Goal: Transaction & Acquisition: Purchase product/service

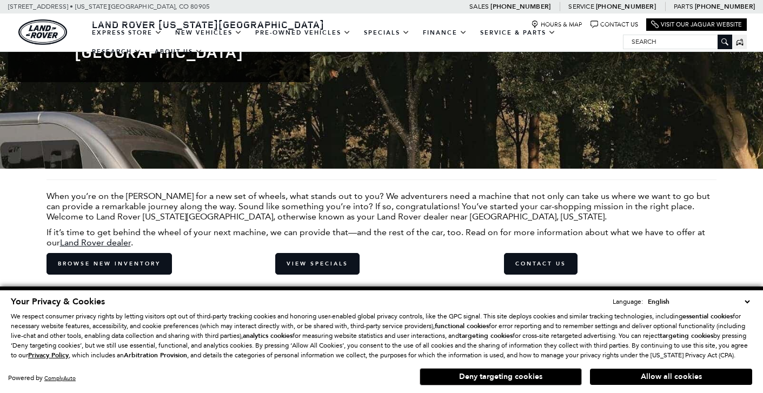
scroll to position [172, 0]
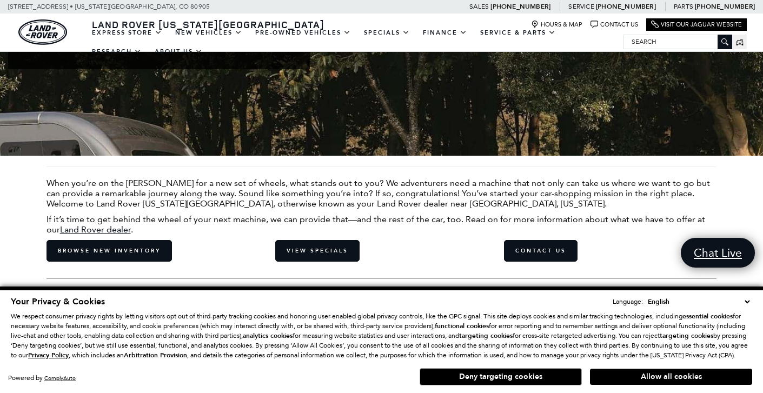
click at [690, 385] on button "Allow all cookies" at bounding box center [671, 377] width 162 height 16
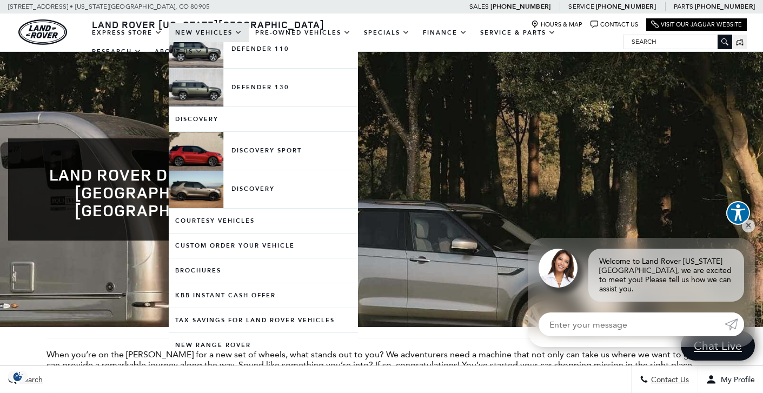
scroll to position [280, 0]
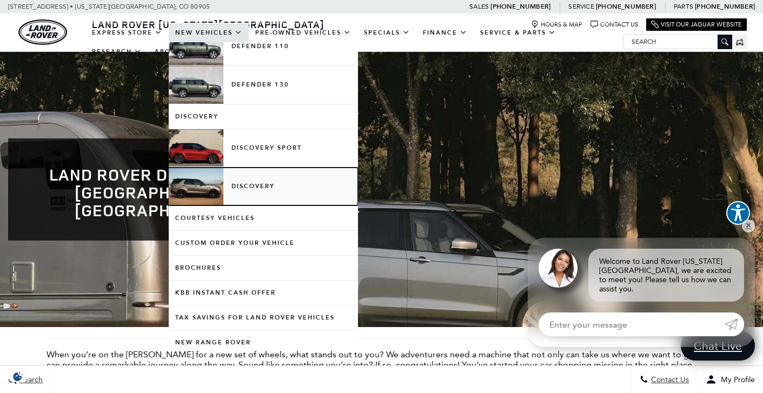
click at [240, 190] on link "Discovery" at bounding box center [263, 187] width 189 height 38
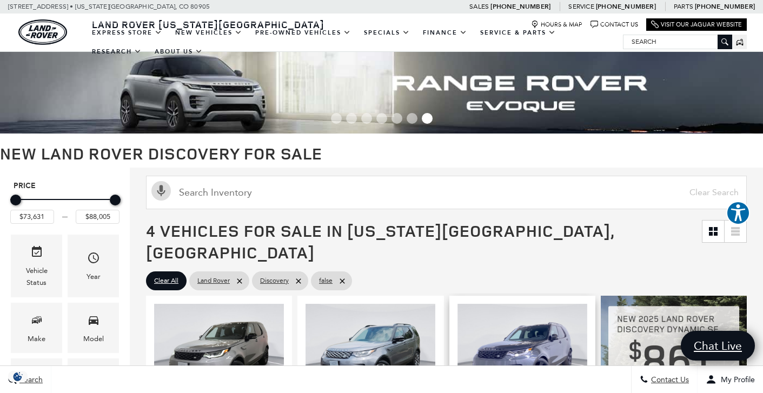
click at [548, 327] on img "1 / 2" at bounding box center [523, 352] width 130 height 97
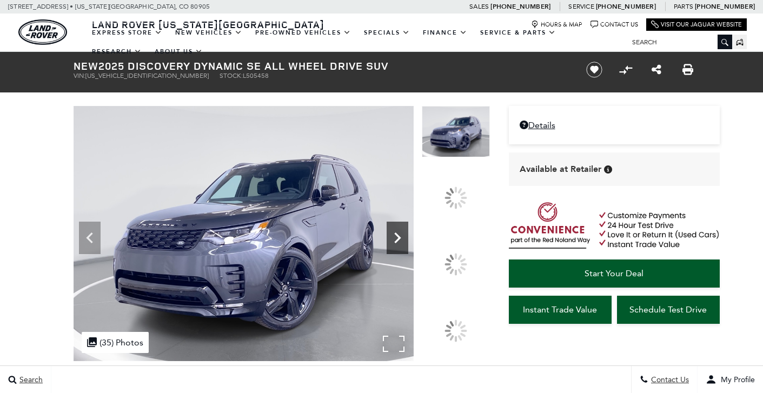
click at [409, 249] on icon at bounding box center [398, 238] width 22 height 22
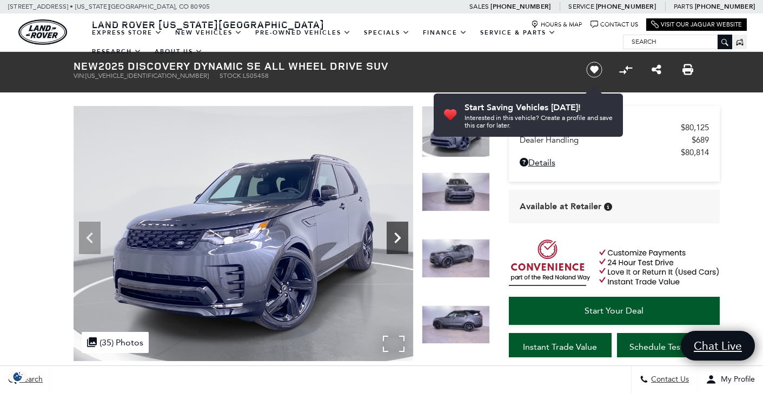
click at [388, 238] on icon "Next" at bounding box center [398, 238] width 22 height 22
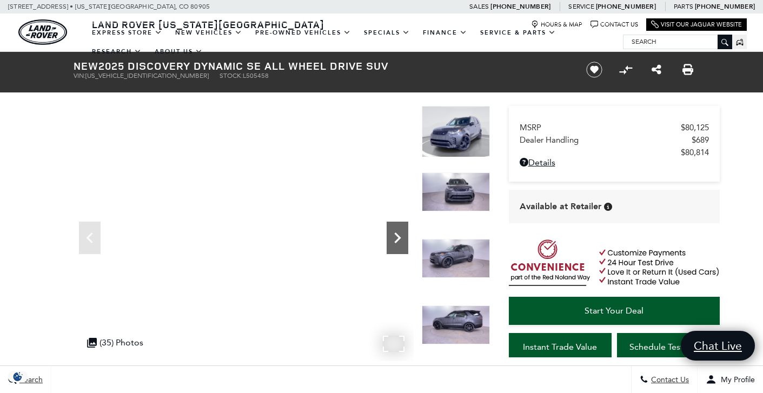
click at [398, 244] on icon "Next" at bounding box center [398, 238] width 22 height 22
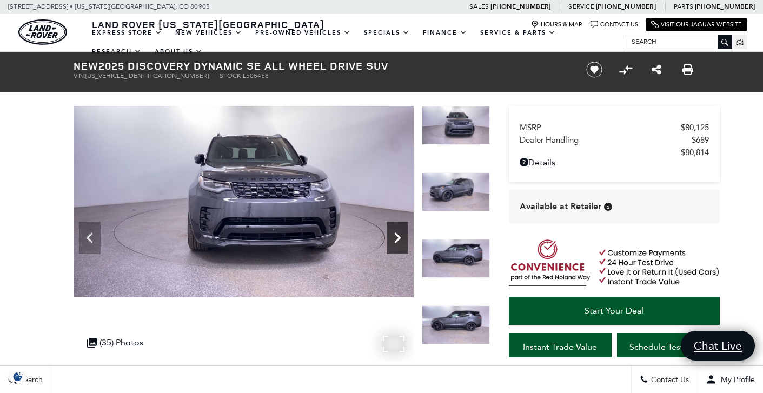
click at [398, 244] on icon "Next" at bounding box center [398, 238] width 22 height 22
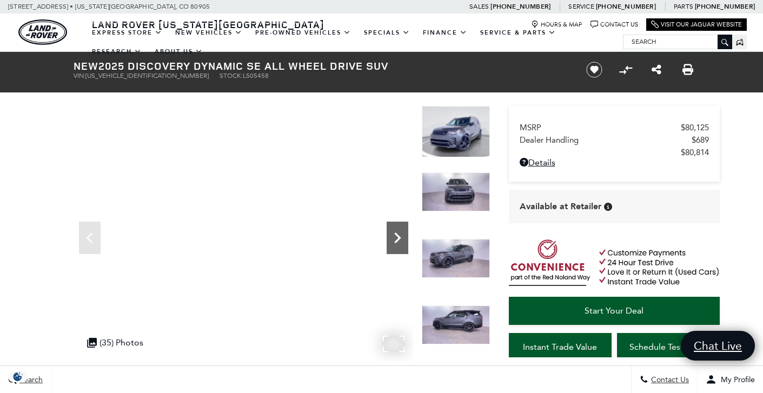
click at [399, 244] on icon "Next" at bounding box center [398, 238] width 22 height 22
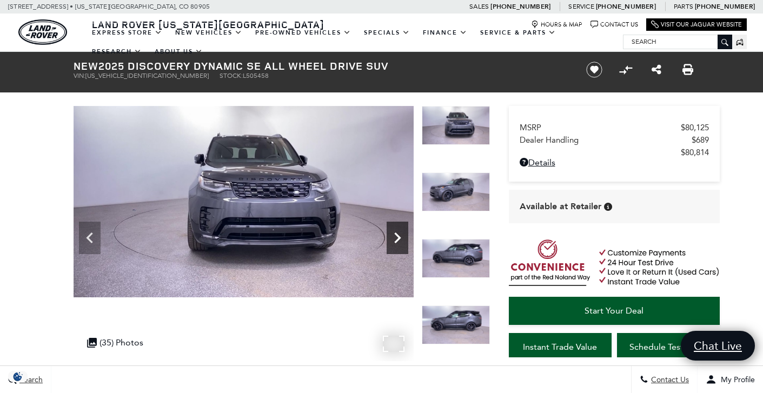
click at [399, 244] on icon "Next" at bounding box center [398, 238] width 22 height 22
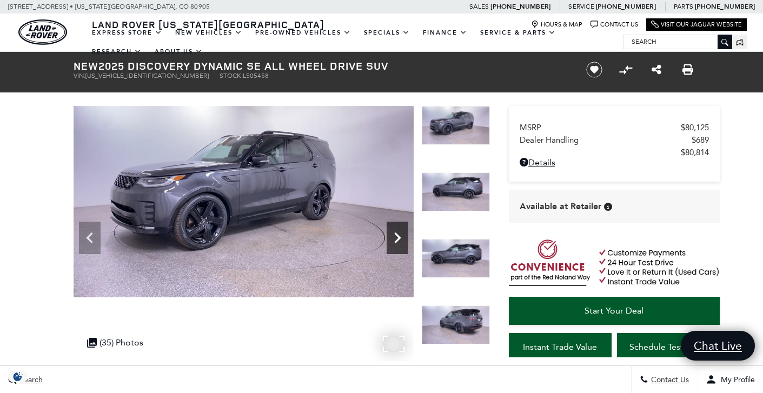
click at [399, 244] on icon "Next" at bounding box center [398, 238] width 22 height 22
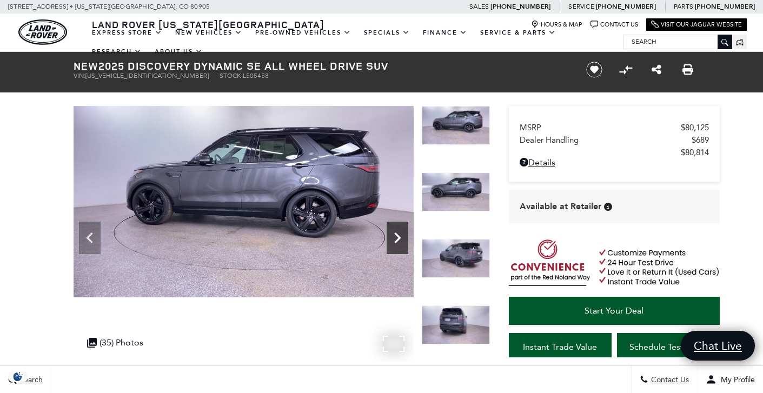
click at [399, 244] on icon "Next" at bounding box center [398, 238] width 22 height 22
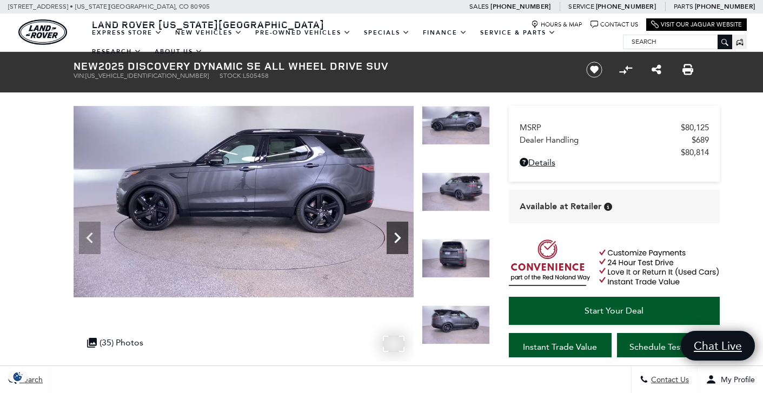
click at [399, 244] on icon "Next" at bounding box center [398, 238] width 22 height 22
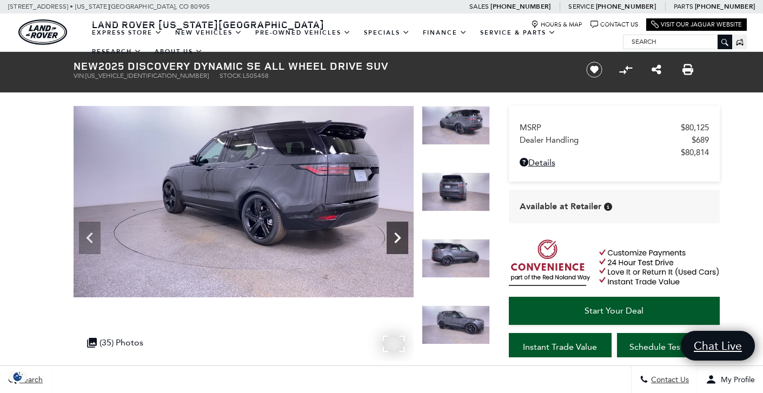
click at [399, 244] on icon "Next" at bounding box center [398, 238] width 22 height 22
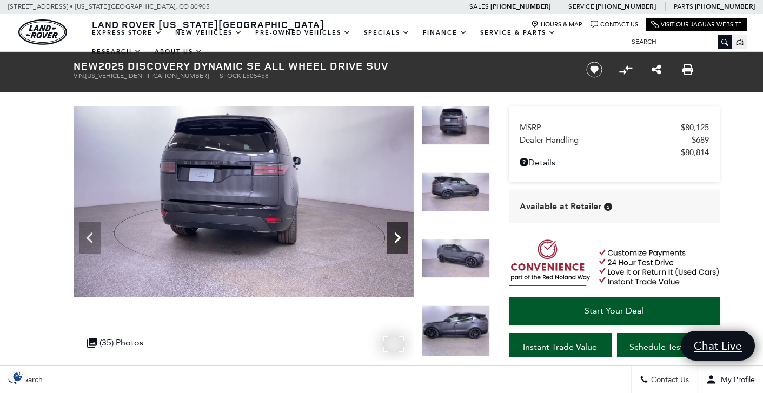
click at [399, 244] on icon "Next" at bounding box center [398, 238] width 22 height 22
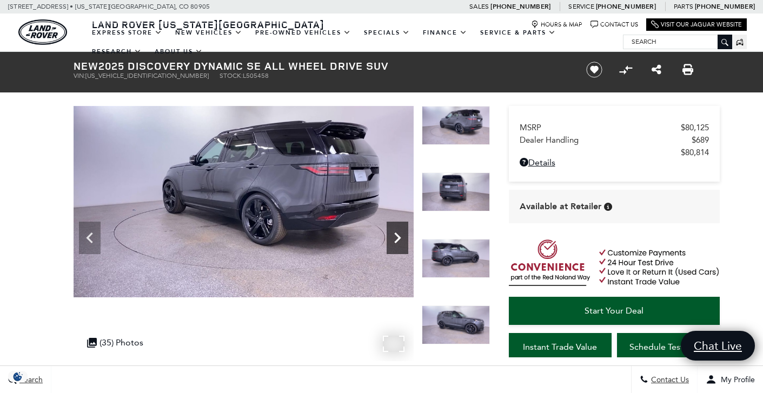
click at [399, 245] on icon "Next" at bounding box center [398, 238] width 22 height 22
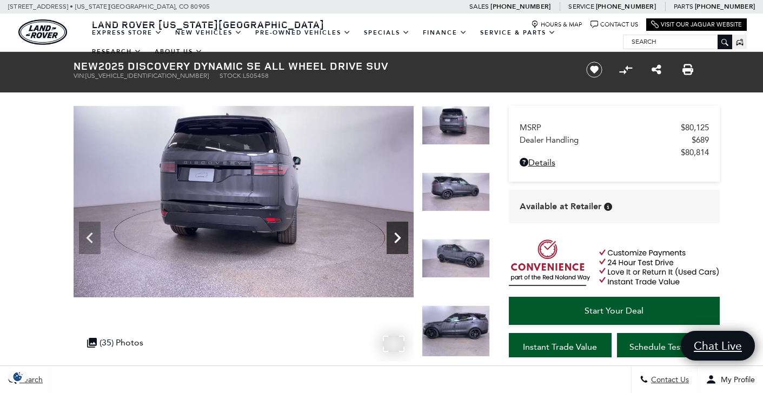
click at [397, 239] on icon "Next" at bounding box center [398, 238] width 22 height 22
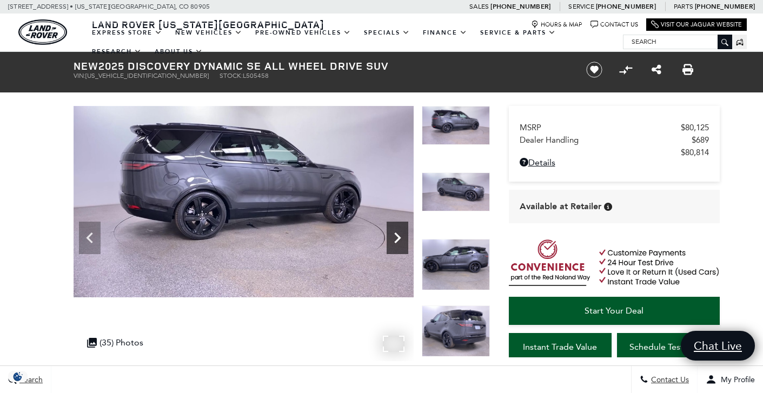
click at [397, 239] on icon "Next" at bounding box center [398, 238] width 22 height 22
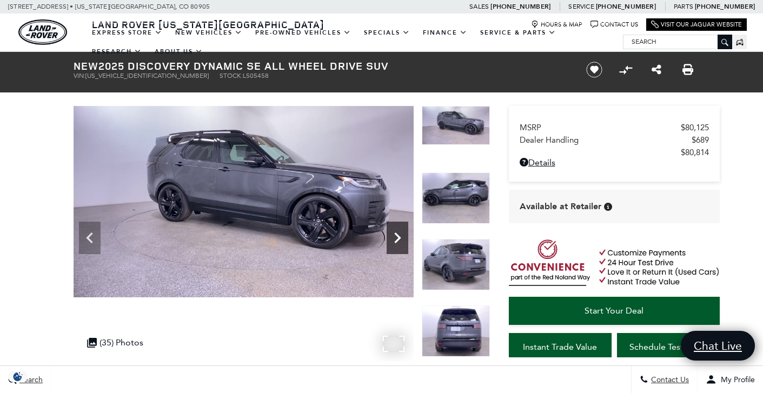
click at [397, 239] on icon "Next" at bounding box center [398, 238] width 22 height 22
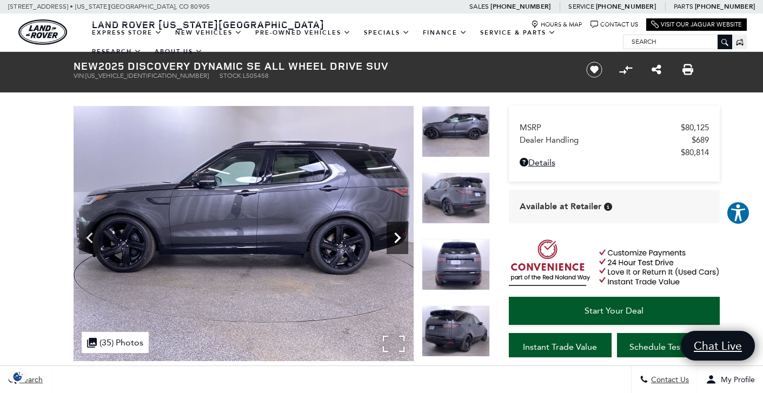
click at [397, 238] on icon "Next" at bounding box center [398, 238] width 22 height 22
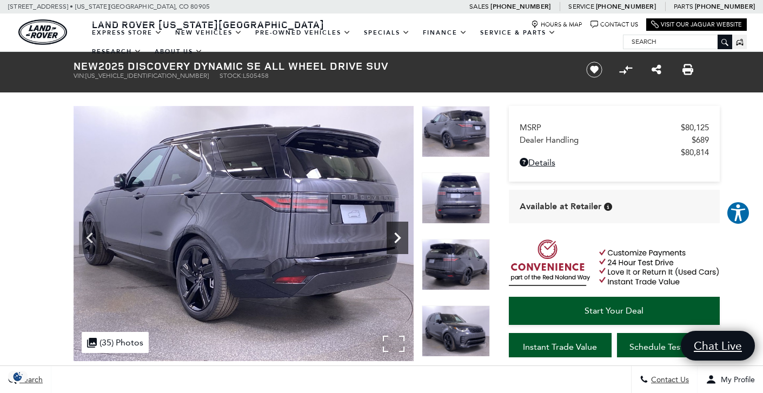
click at [397, 238] on icon "Next" at bounding box center [398, 238] width 22 height 22
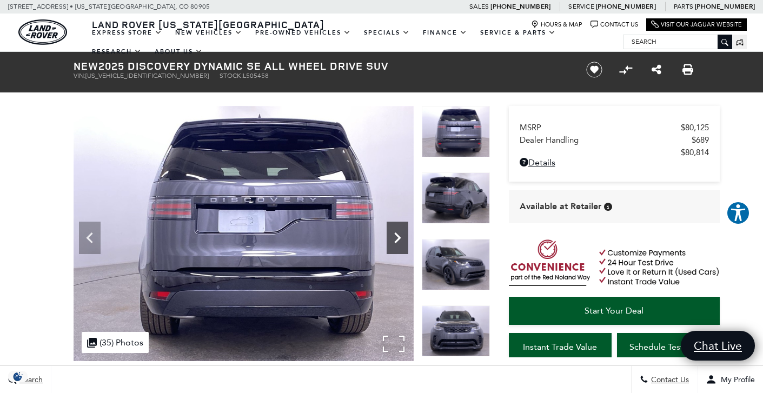
click at [397, 238] on icon "Next" at bounding box center [398, 238] width 22 height 22
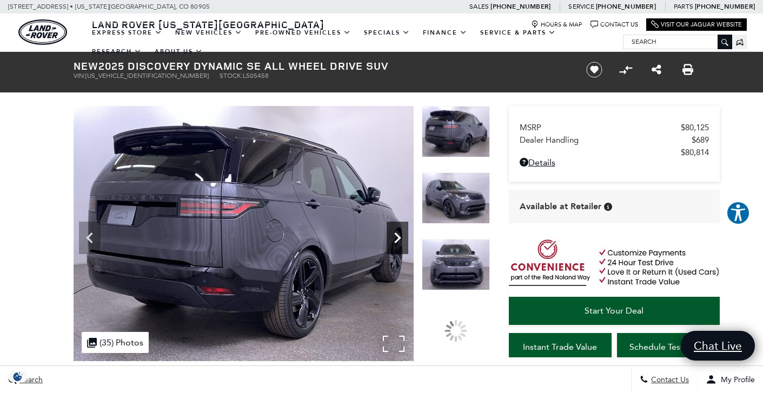
click at [397, 238] on icon "Next" at bounding box center [398, 238] width 22 height 22
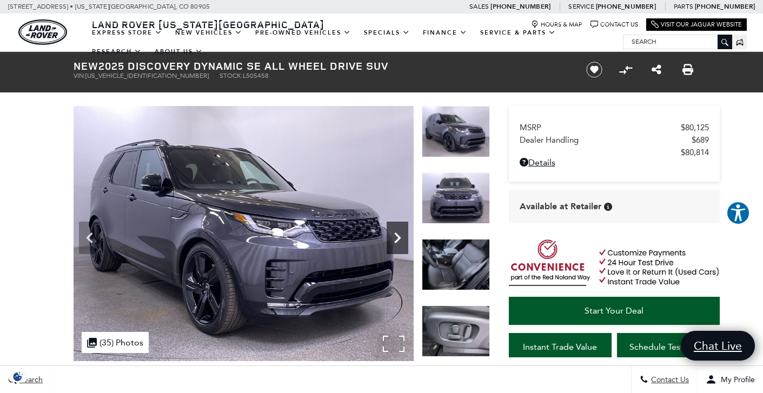
click at [397, 238] on icon "Next" at bounding box center [398, 238] width 22 height 22
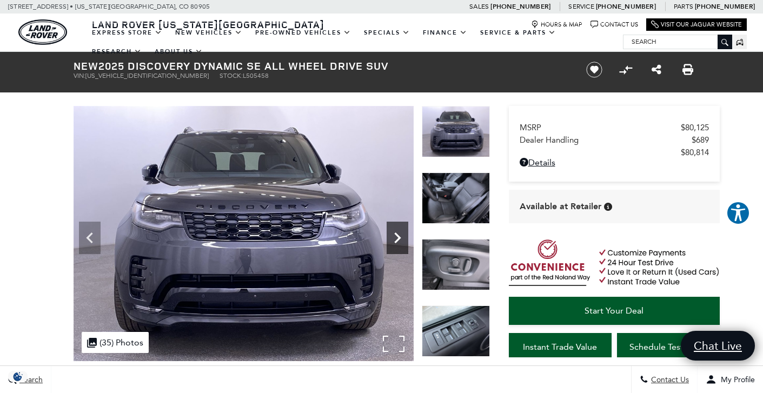
click at [397, 238] on icon "Next" at bounding box center [398, 238] width 22 height 22
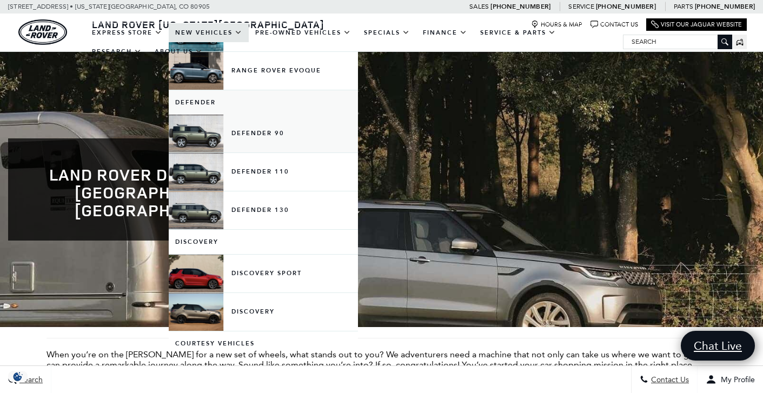
scroll to position [152, 0]
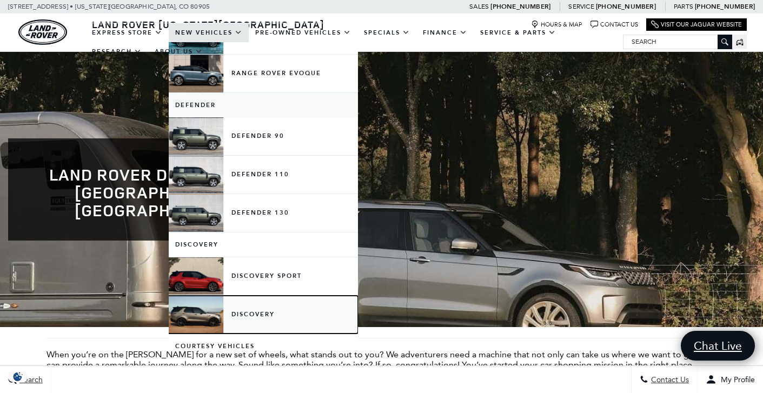
click at [267, 315] on link "Discovery" at bounding box center [263, 315] width 189 height 38
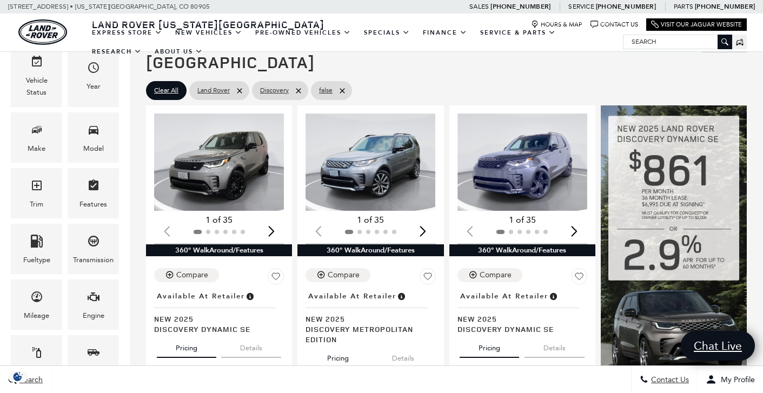
scroll to position [181, 0]
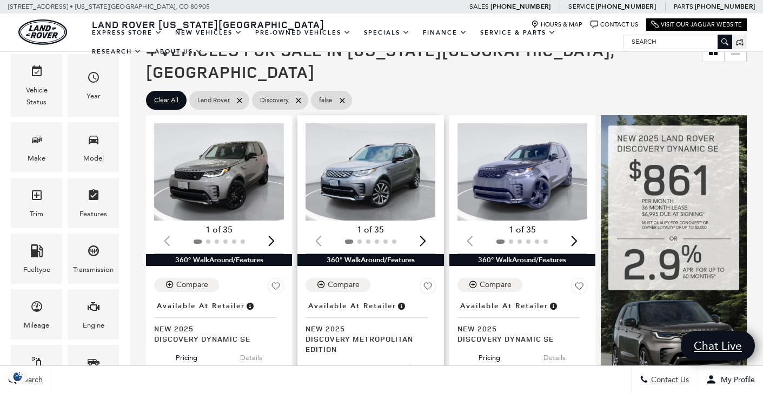
click at [348, 177] on img "1 / 2" at bounding box center [371, 171] width 130 height 97
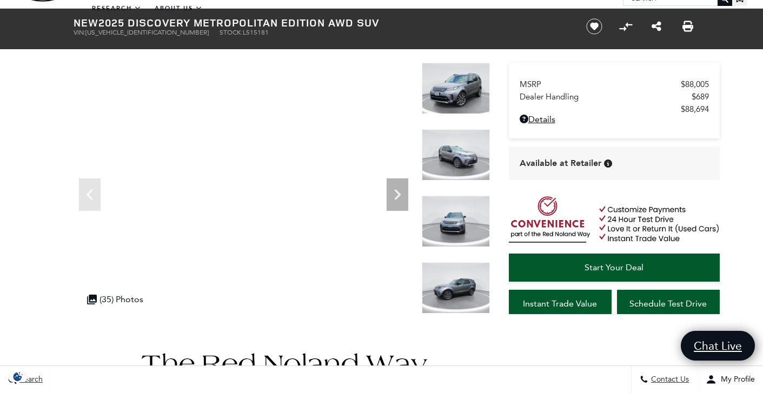
scroll to position [44, 0]
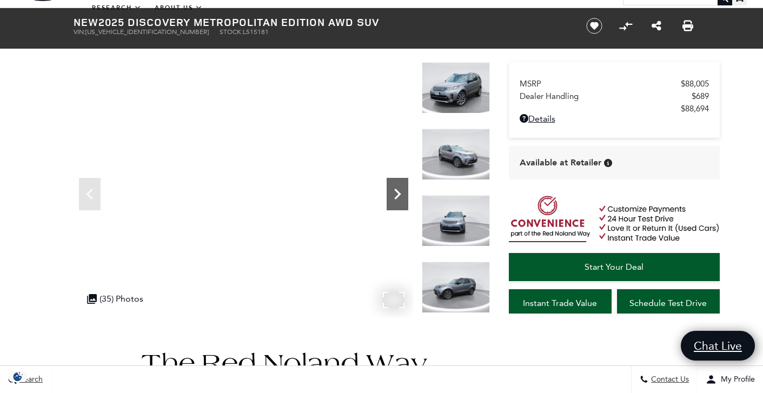
click at [395, 199] on icon "Next" at bounding box center [398, 194] width 22 height 22
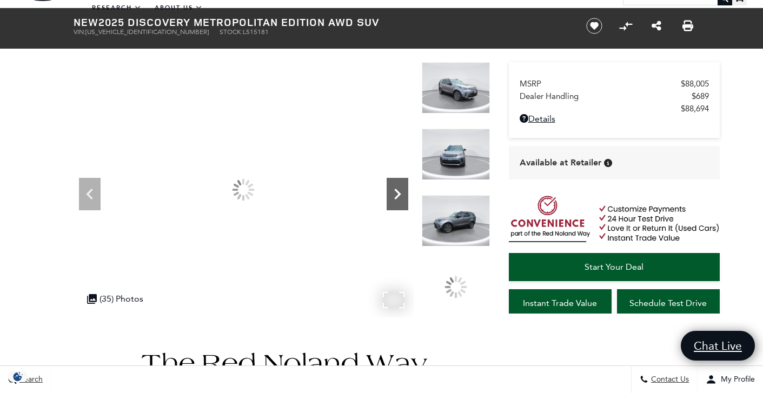
click at [395, 199] on icon "Next" at bounding box center [398, 194] width 22 height 22
click at [395, 198] on icon "Next" at bounding box center [397, 194] width 6 height 11
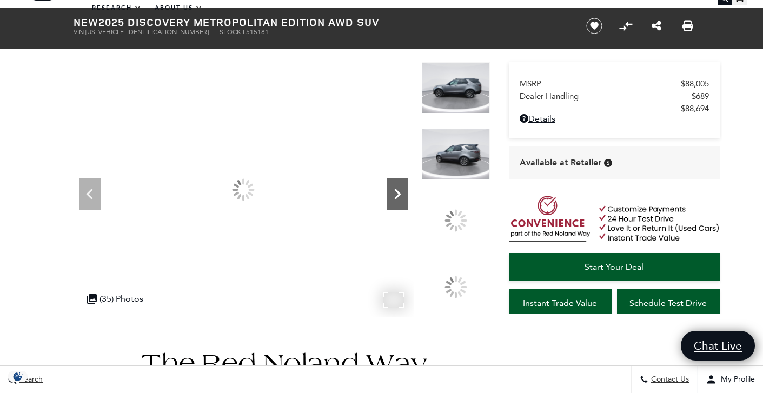
click at [395, 198] on icon "Next" at bounding box center [397, 194] width 6 height 11
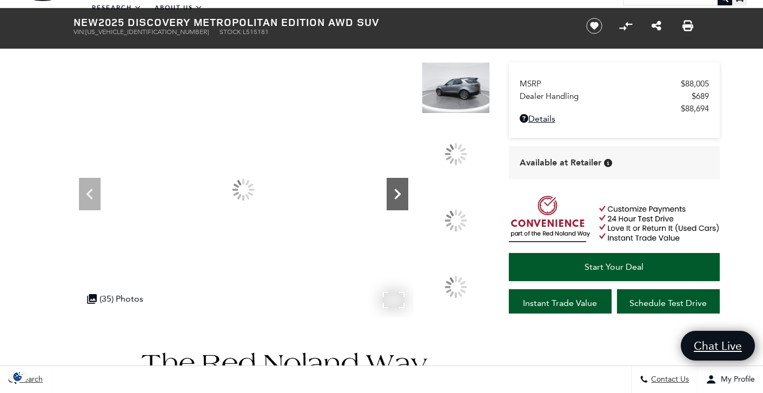
click at [395, 198] on icon "Next" at bounding box center [397, 194] width 6 height 11
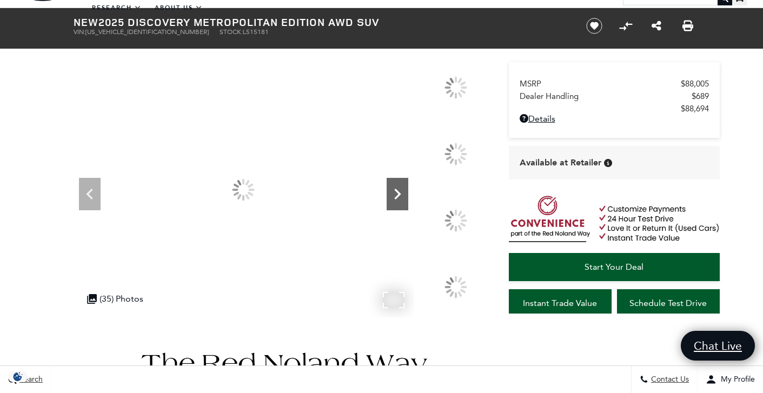
click at [395, 198] on icon "Next" at bounding box center [397, 194] width 6 height 11
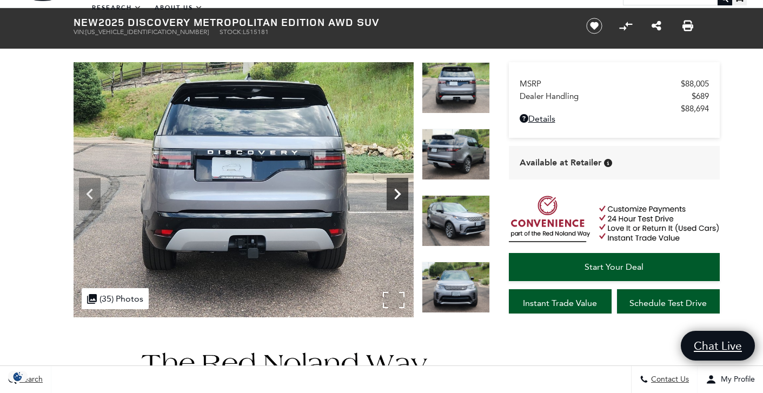
click at [395, 198] on icon "Next" at bounding box center [397, 194] width 6 height 11
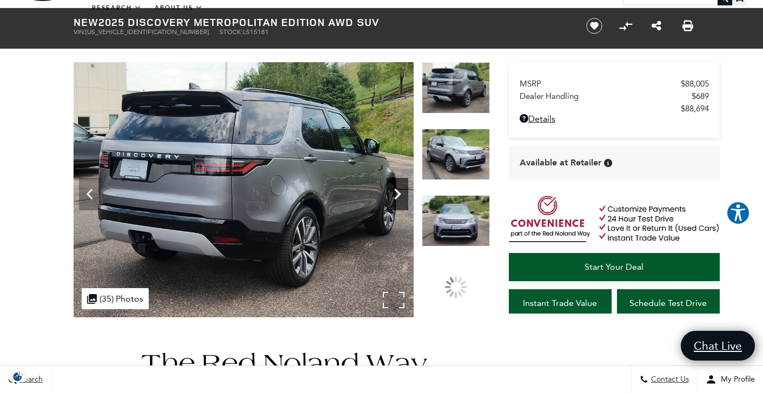
click at [395, 198] on icon "Next" at bounding box center [397, 194] width 6 height 11
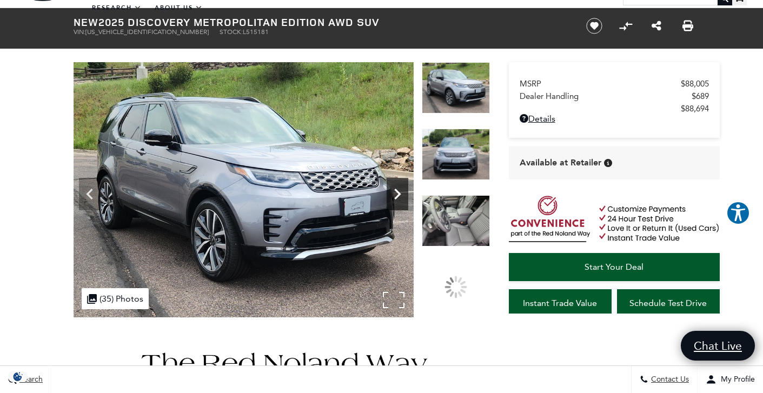
click at [395, 198] on icon "Next" at bounding box center [397, 194] width 6 height 11
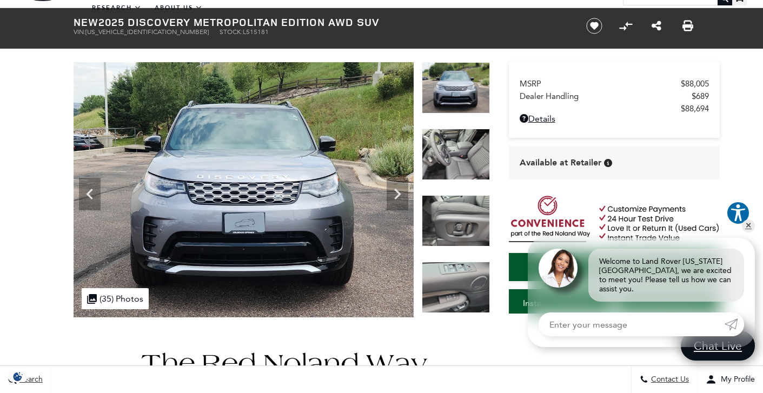
click at [456, 168] on img at bounding box center [456, 154] width 68 height 51
